Goal: Register for event/course

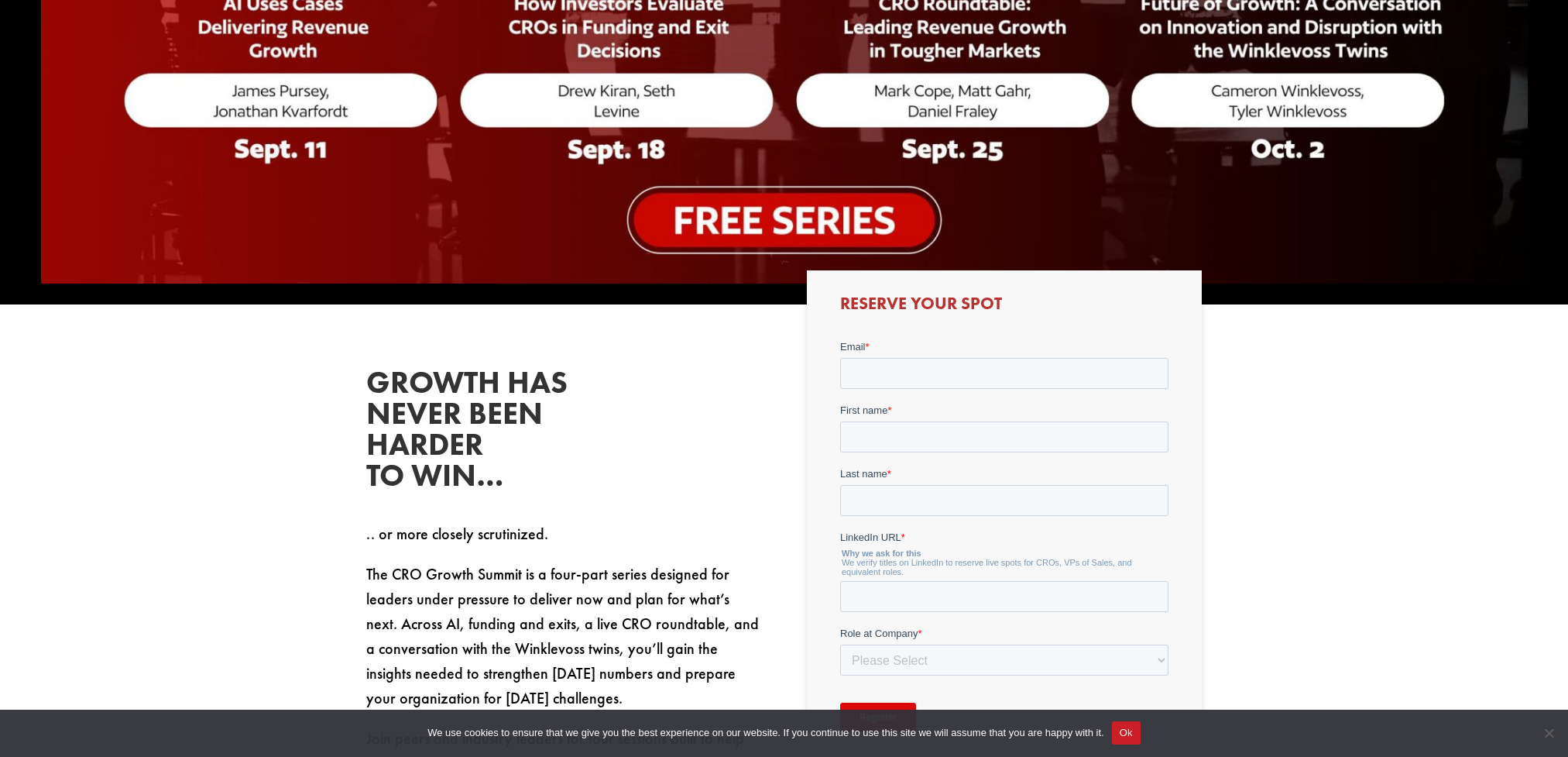
scroll to position [675, 0]
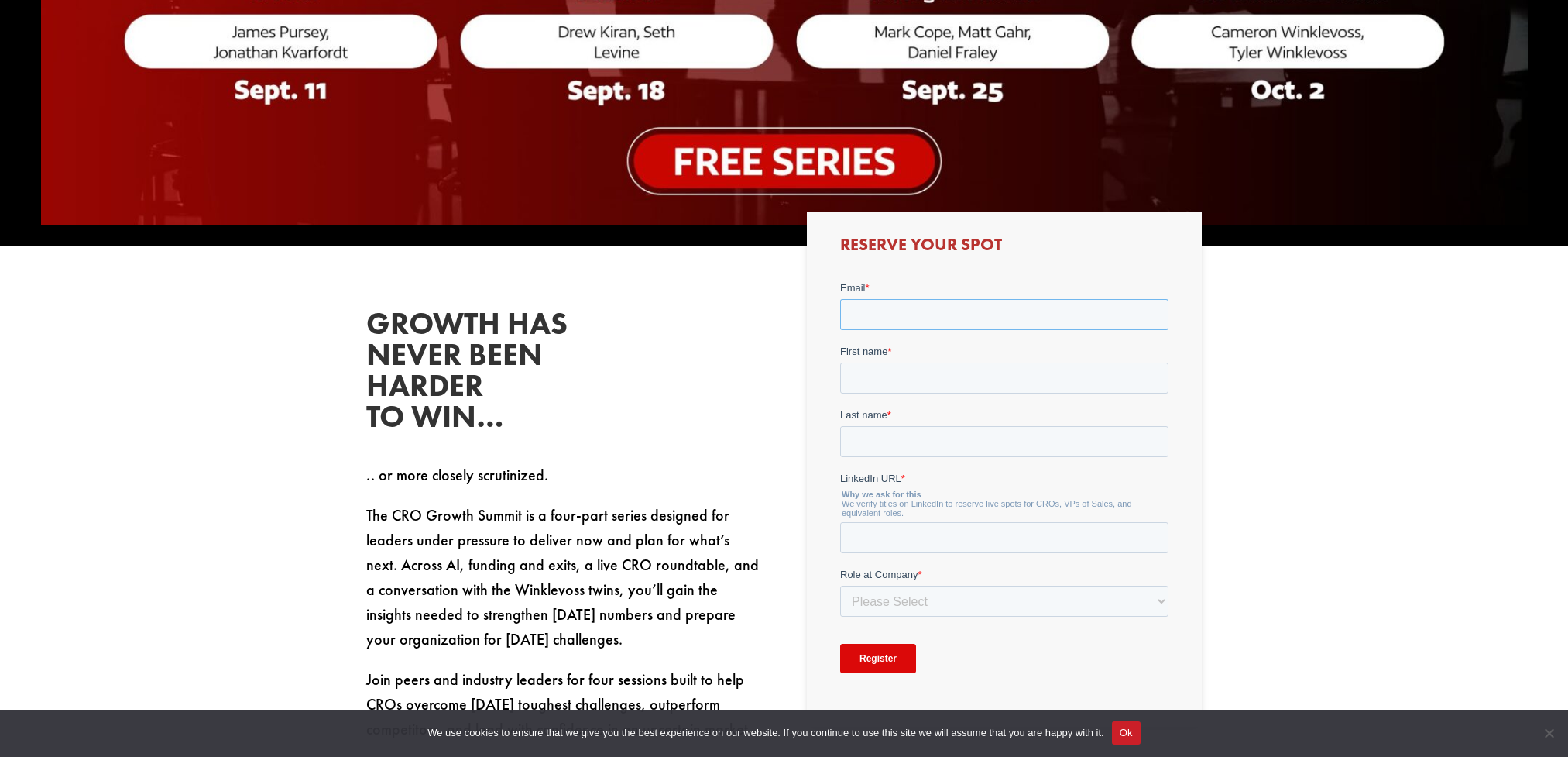
click at [920, 321] on input "Email *" at bounding box center [1004, 314] width 328 height 31
type input "[PERSON_NAME][EMAIL_ADDRESS][PERSON_NAME][DOMAIN_NAME]"
type input "[PERSON_NAME]"
click at [975, 528] on input "LinkedIn URL *" at bounding box center [1004, 536] width 328 height 31
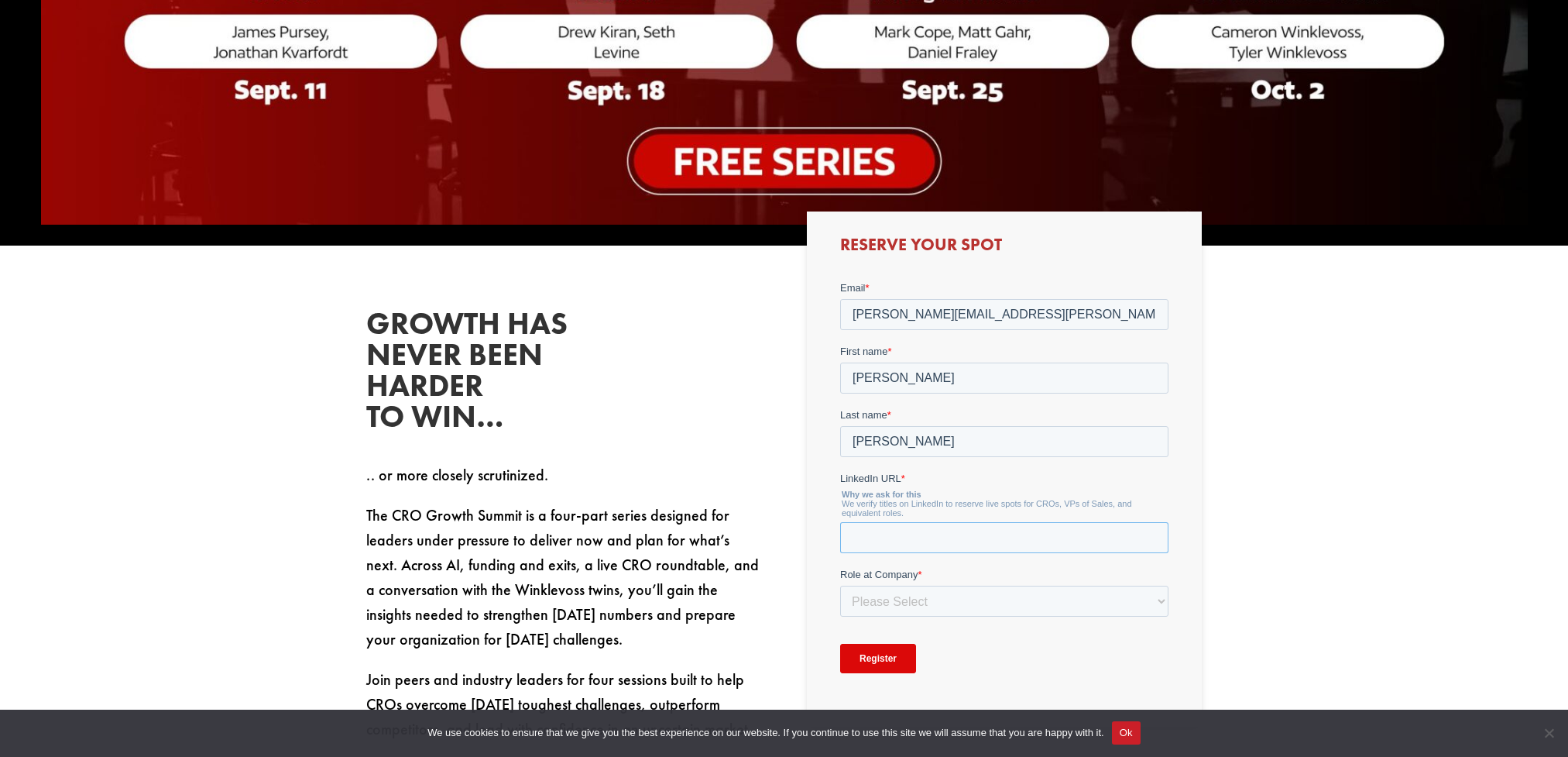
paste input "[URL][DOMAIN_NAME]"
type input "[URL][DOMAIN_NAME]"
click at [971, 606] on select "Please Select C-Level (CRO, CSO, etc) Senior Leadership (VP of Sales, VP of Ena…" at bounding box center [1004, 600] width 328 height 31
select select "C-Level (CRO, CSO, etc)"
click at [840, 585] on select "Please Select C-Level (CRO, CSO, etc) Senior Leadership (VP of Sales, VP of Ena…" at bounding box center [1004, 600] width 328 height 31
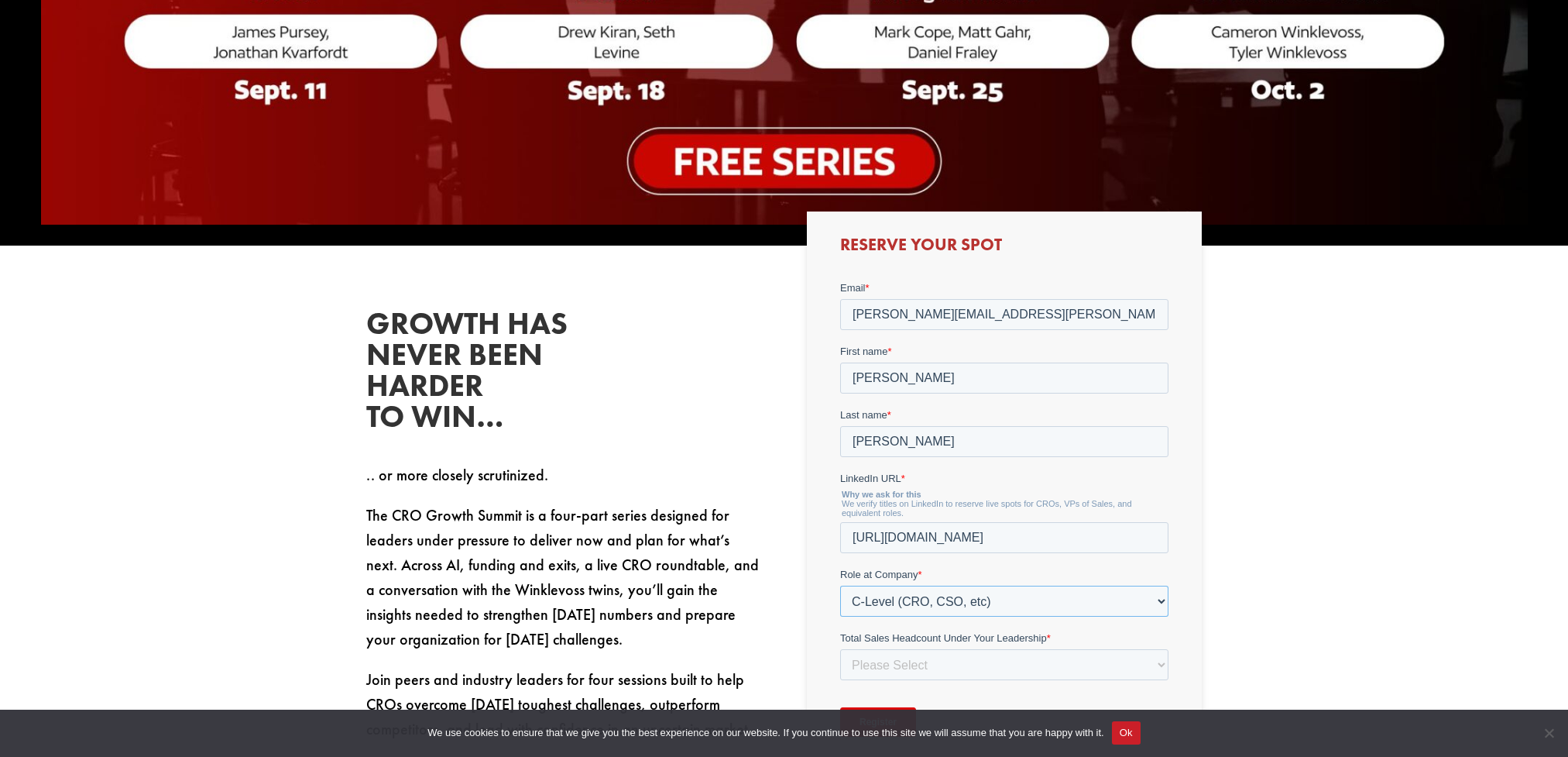
scroll to position [877, 0]
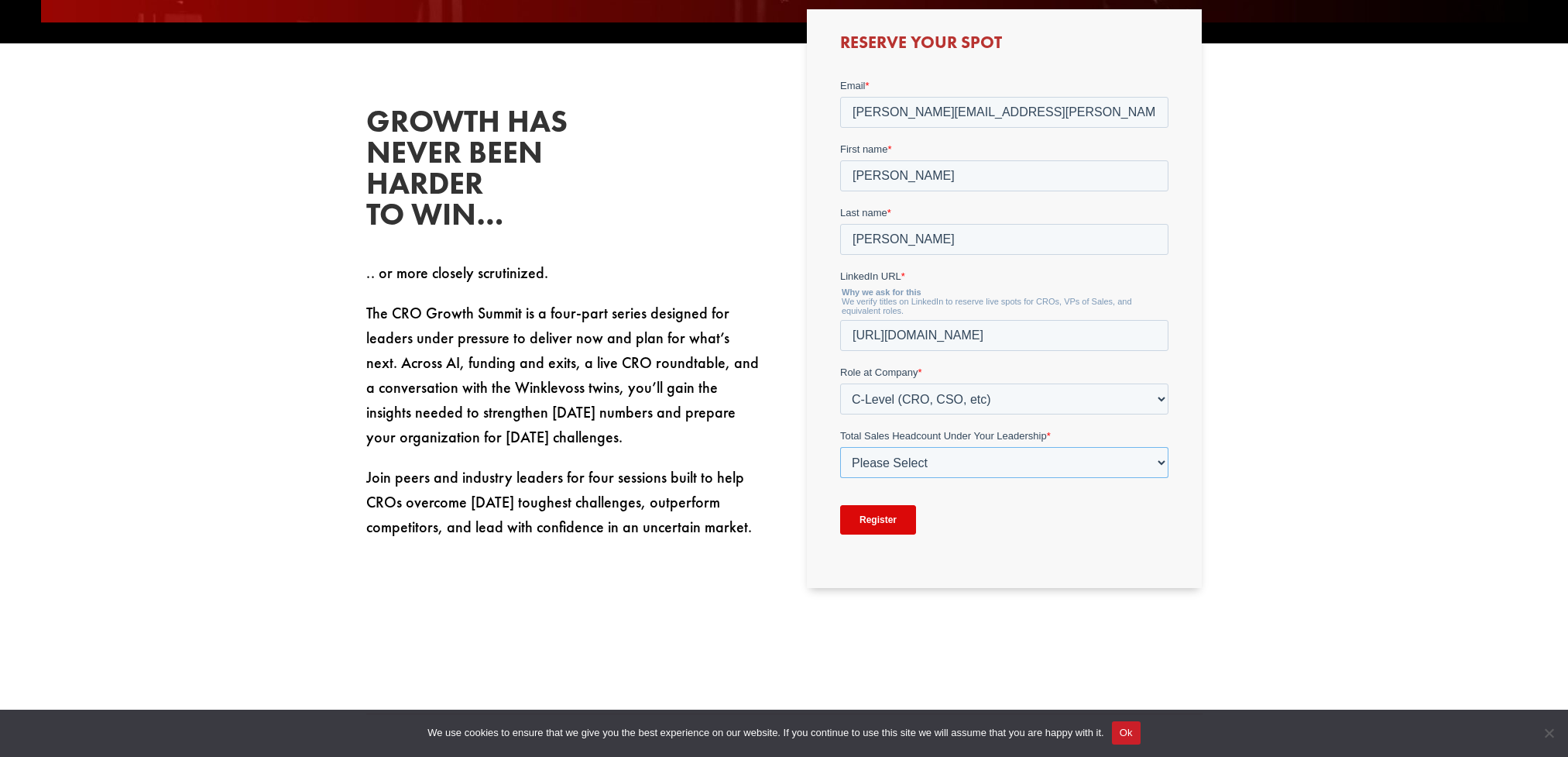
click at [1016, 464] on select "Please Select Just Me 1-9 [PHONE_NUMBER] [PHONE_NUMBER]+" at bounding box center [1004, 462] width 328 height 31
select select "10-19"
click at [840, 446] on select "Please Select Just Me 1-9 [PHONE_NUMBER] [PHONE_NUMBER]+" at bounding box center [1004, 462] width 328 height 31
click at [856, 518] on input "Register" at bounding box center [878, 519] width 75 height 29
